Goal: Navigation & Orientation: Understand site structure

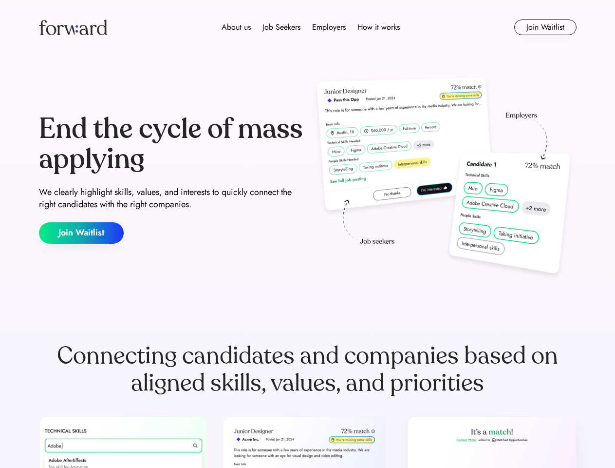
click at [307, 234] on div "End the cycle of mass applying We clearly highlight skills, values, and interes…" at bounding box center [308, 178] width 538 height 209
click at [308, 27] on div "About us Job Seekers Employers How it works" at bounding box center [311, 27] width 384 height 12
click at [73, 27] on img at bounding box center [73, 27] width 68 height 16
click at [311, 27] on div "About us Job Seekers Employers How it works" at bounding box center [311, 27] width 384 height 12
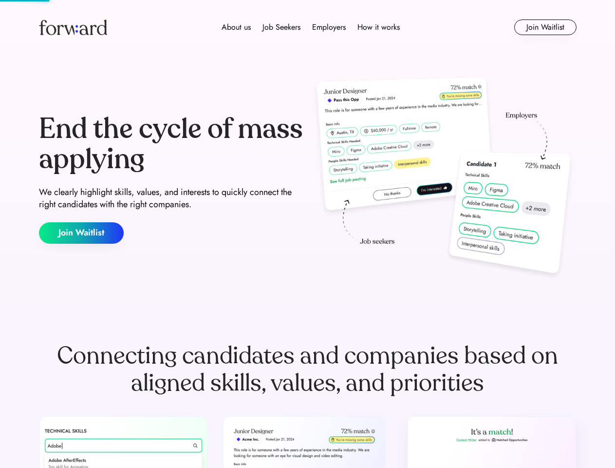
click at [236, 27] on div "About us" at bounding box center [236, 27] width 29 height 12
click at [281, 27] on div "Job Seekers" at bounding box center [281, 27] width 38 height 12
click at [329, 27] on div "Employers" at bounding box center [329, 27] width 34 height 12
click at [378, 27] on div "How it works" at bounding box center [378, 27] width 42 height 12
